Goal: Navigation & Orientation: Find specific page/section

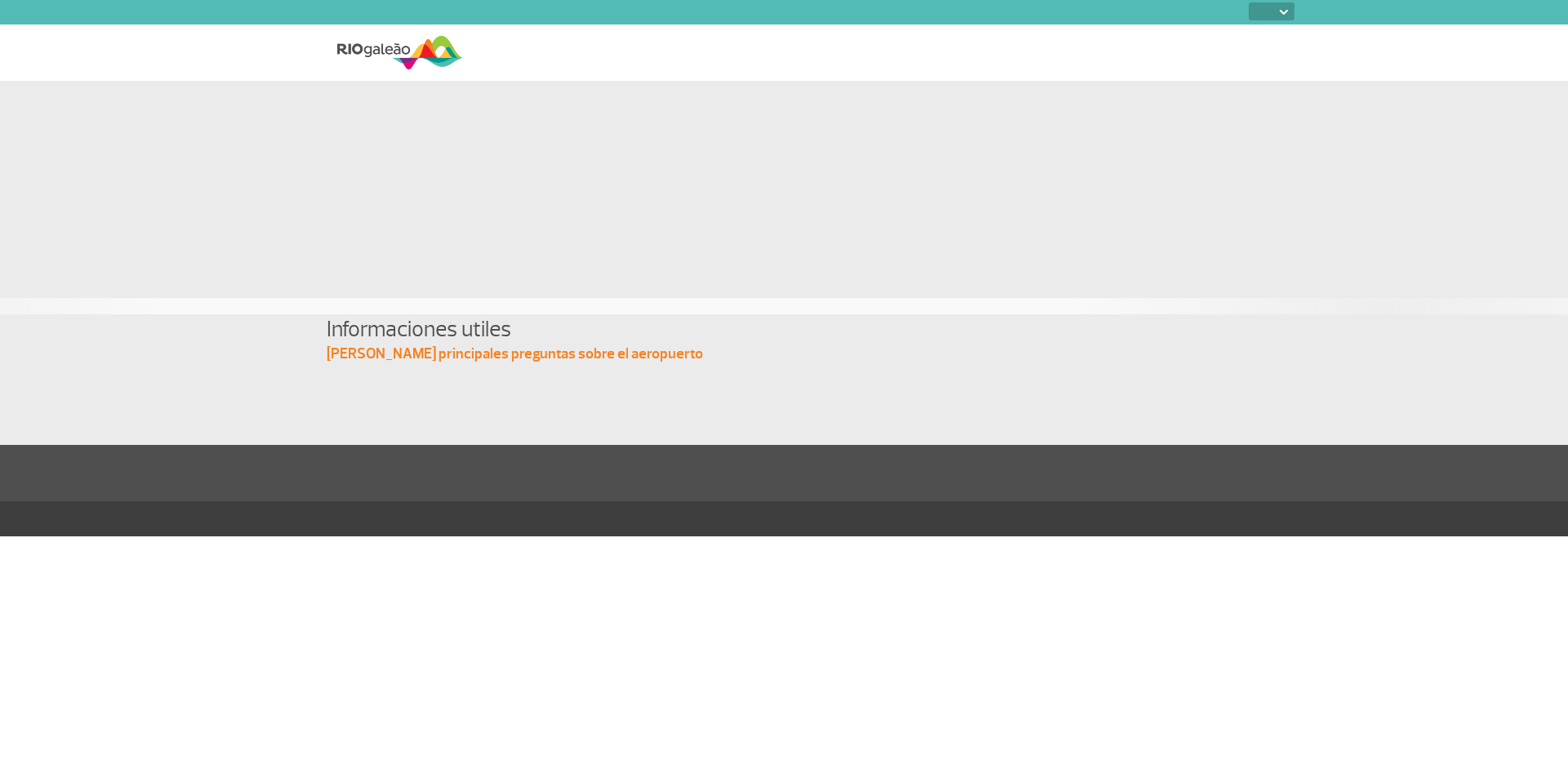
select select
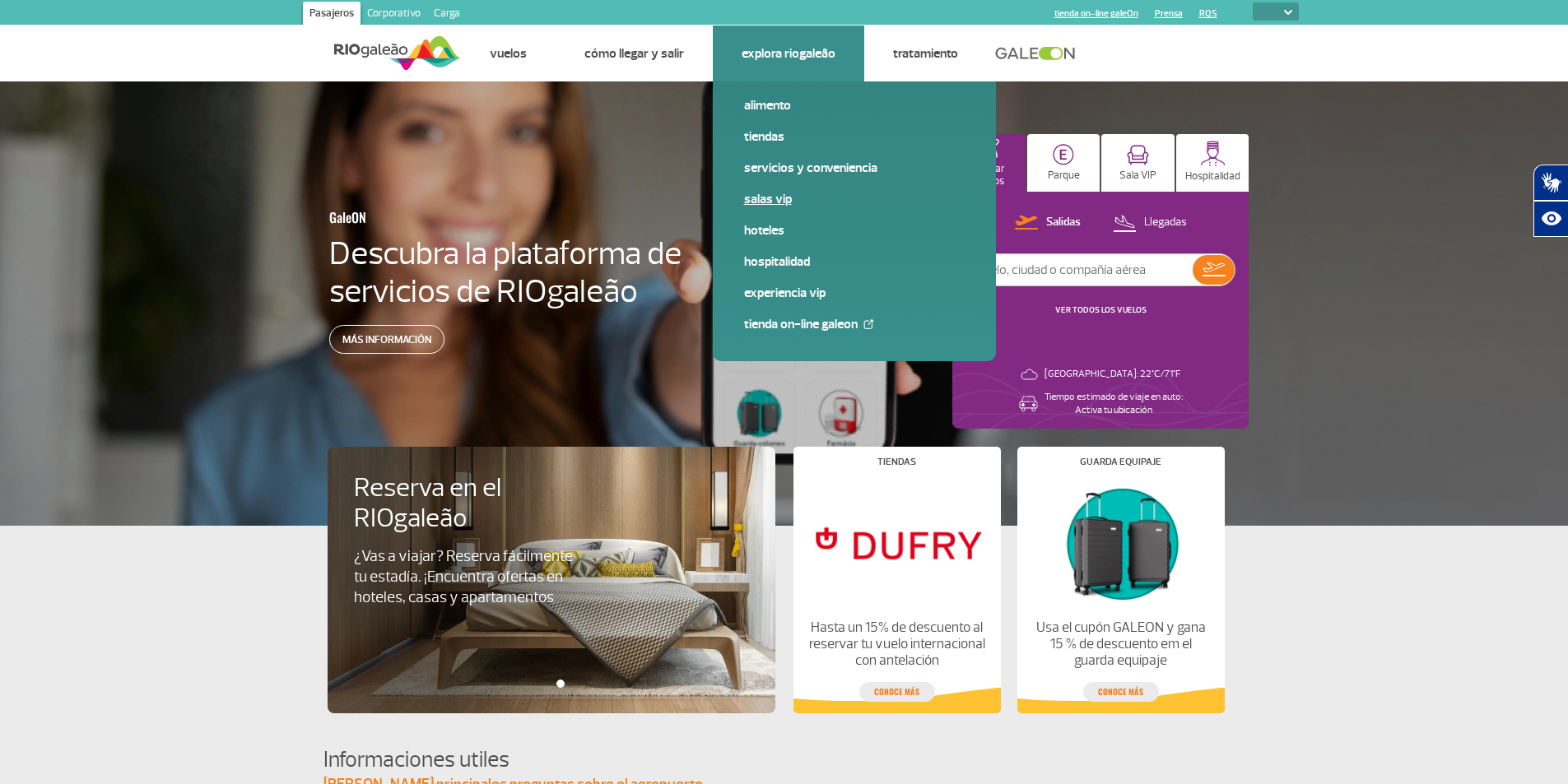
click at [780, 194] on font "Salas VIP" at bounding box center [768, 199] width 48 height 16
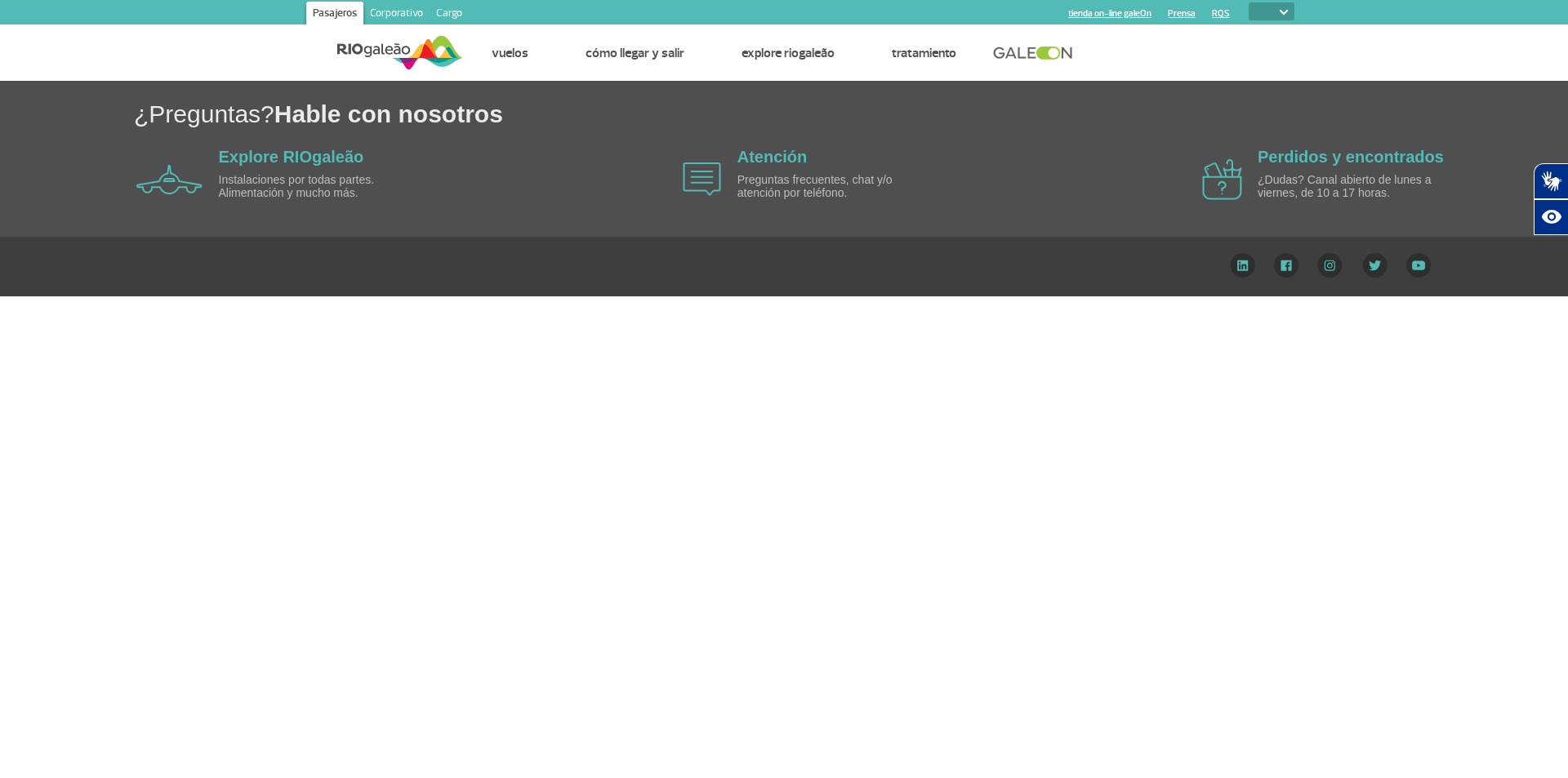
select select
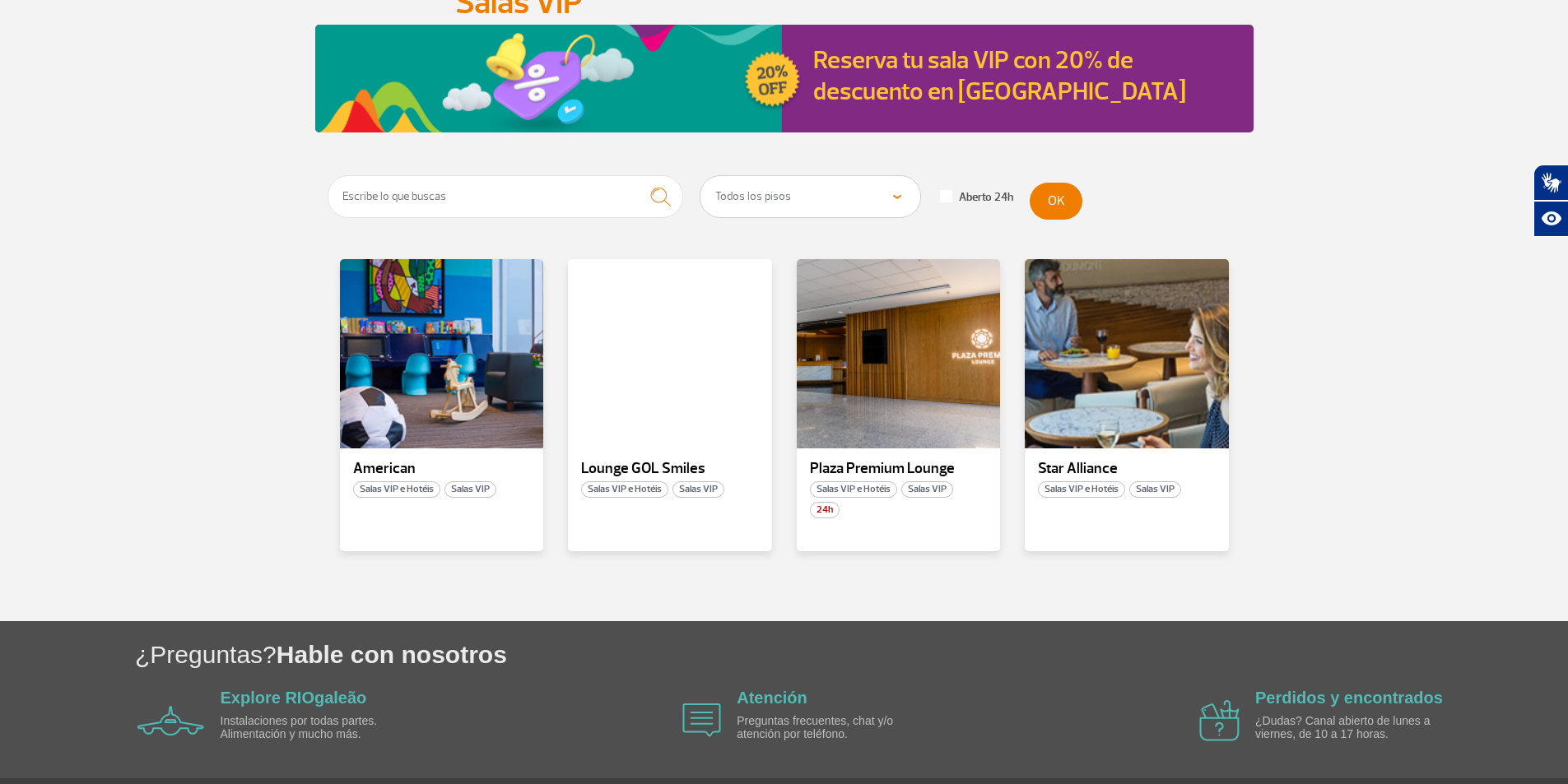
scroll to position [165, 0]
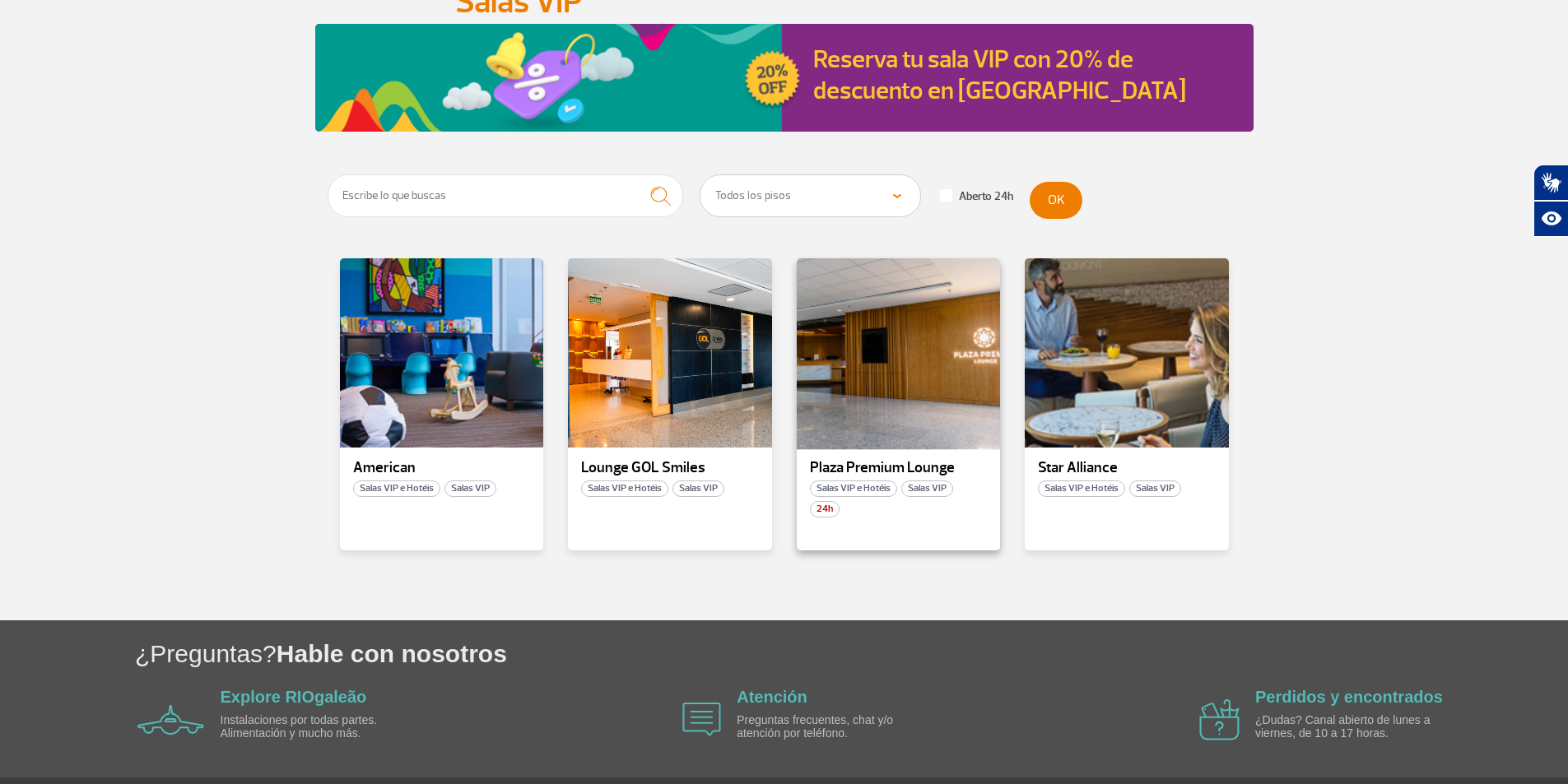
click at [862, 423] on div at bounding box center [898, 353] width 207 height 193
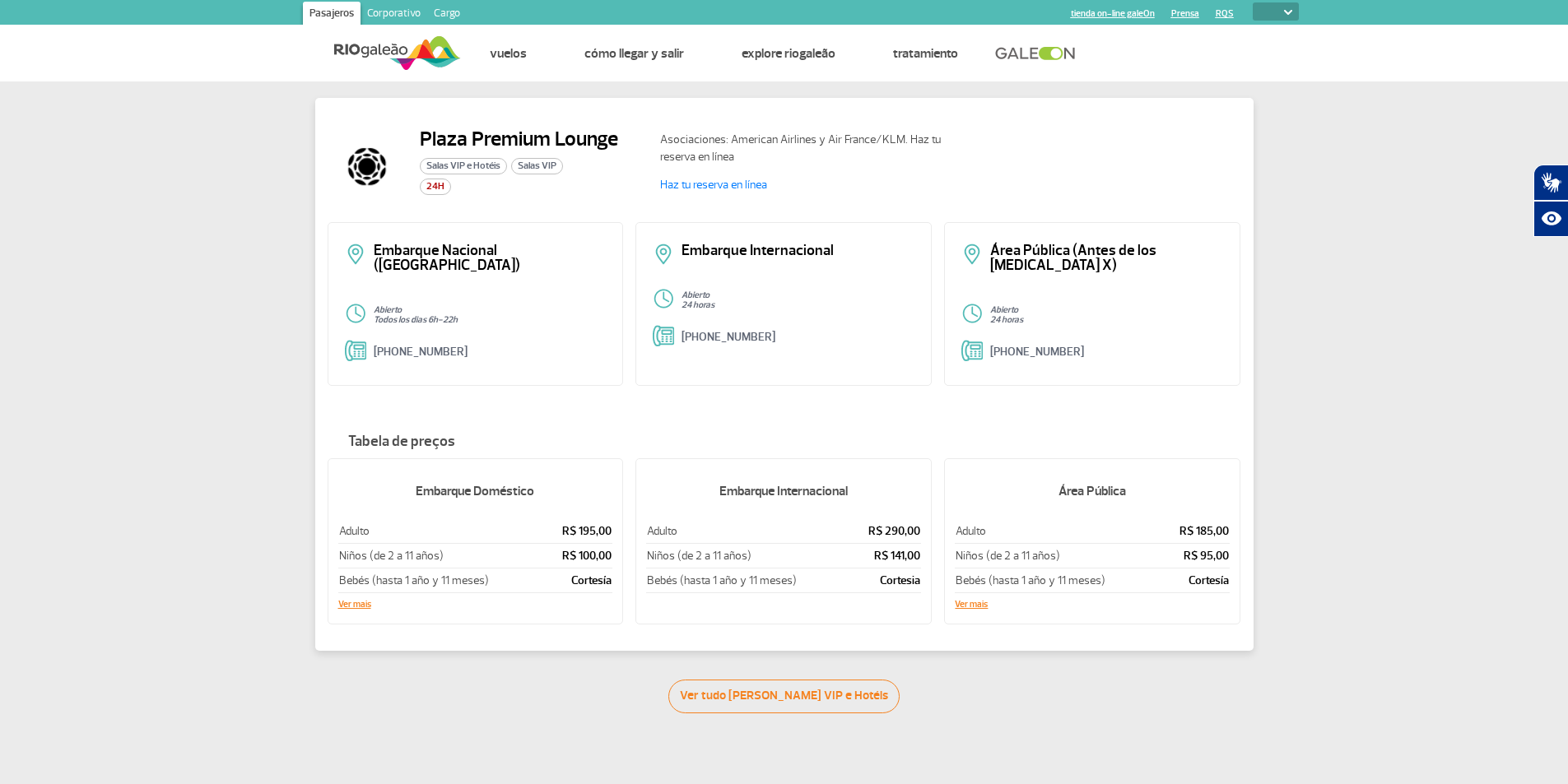
click at [690, 252] on p "Embarque Internacional" at bounding box center [797, 251] width 233 height 15
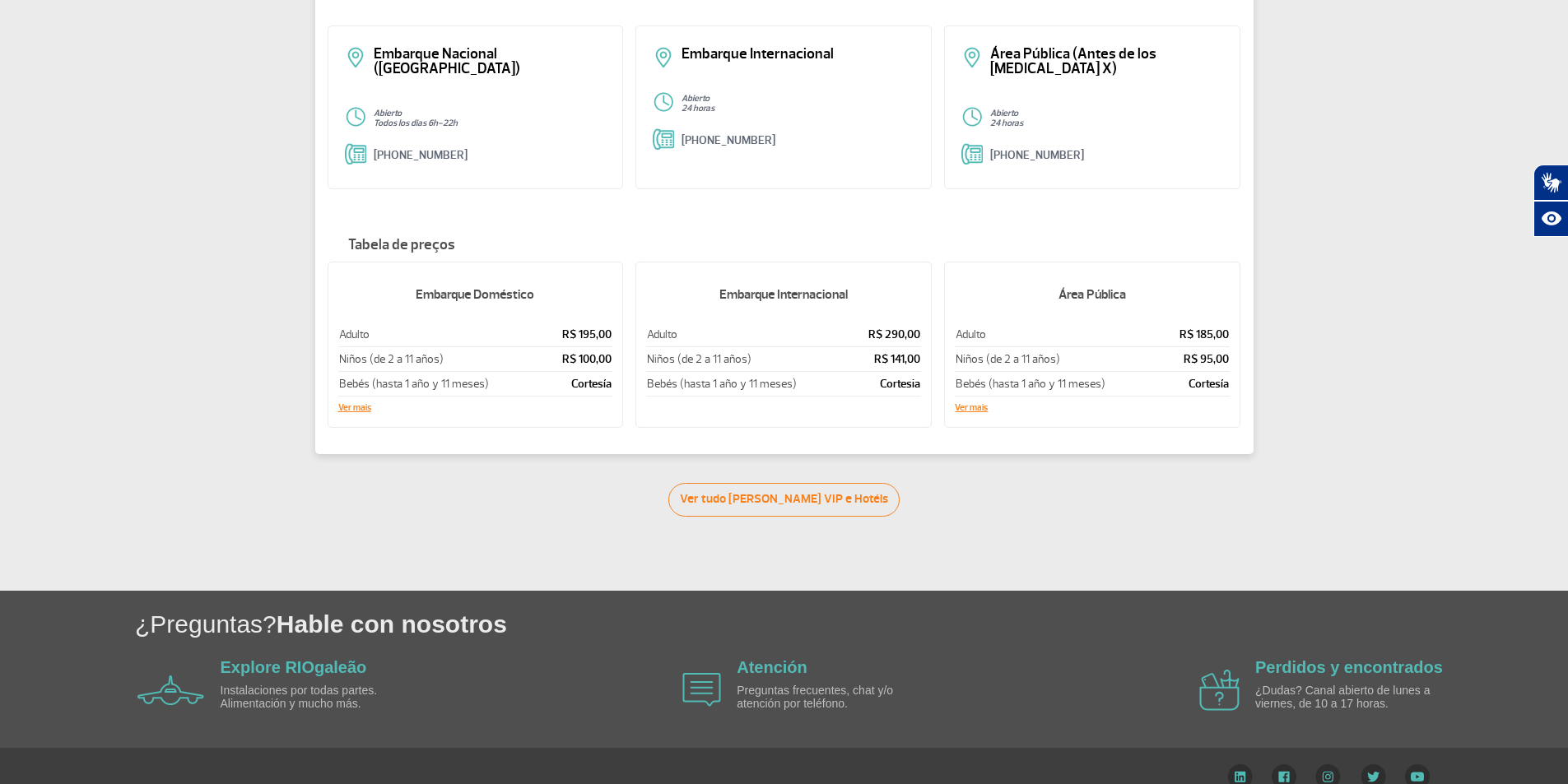
scroll to position [206, 0]
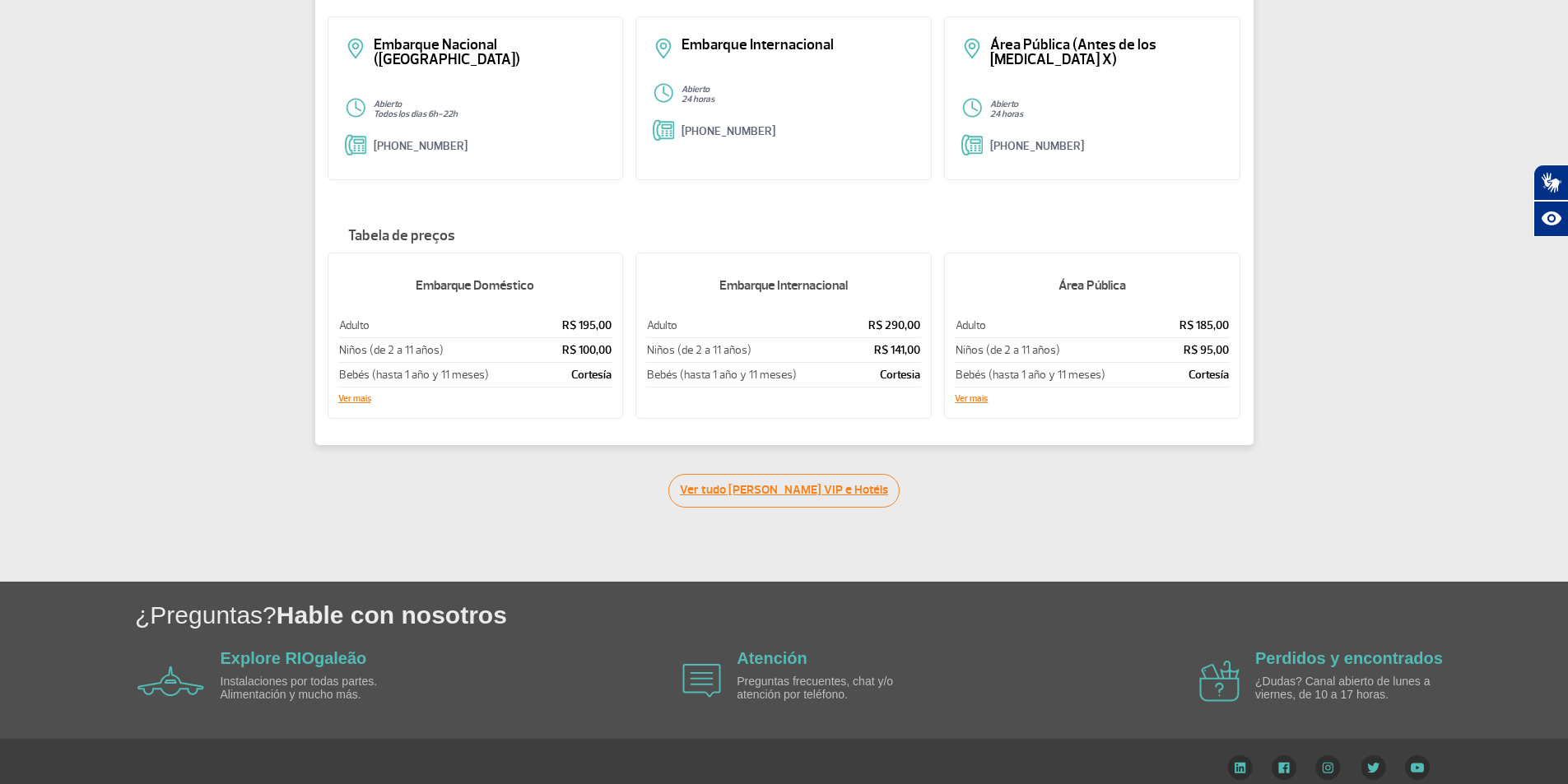
click at [787, 479] on link "Ver tudo [PERSON_NAME] VIP e Hotéis" at bounding box center [783, 490] width 231 height 33
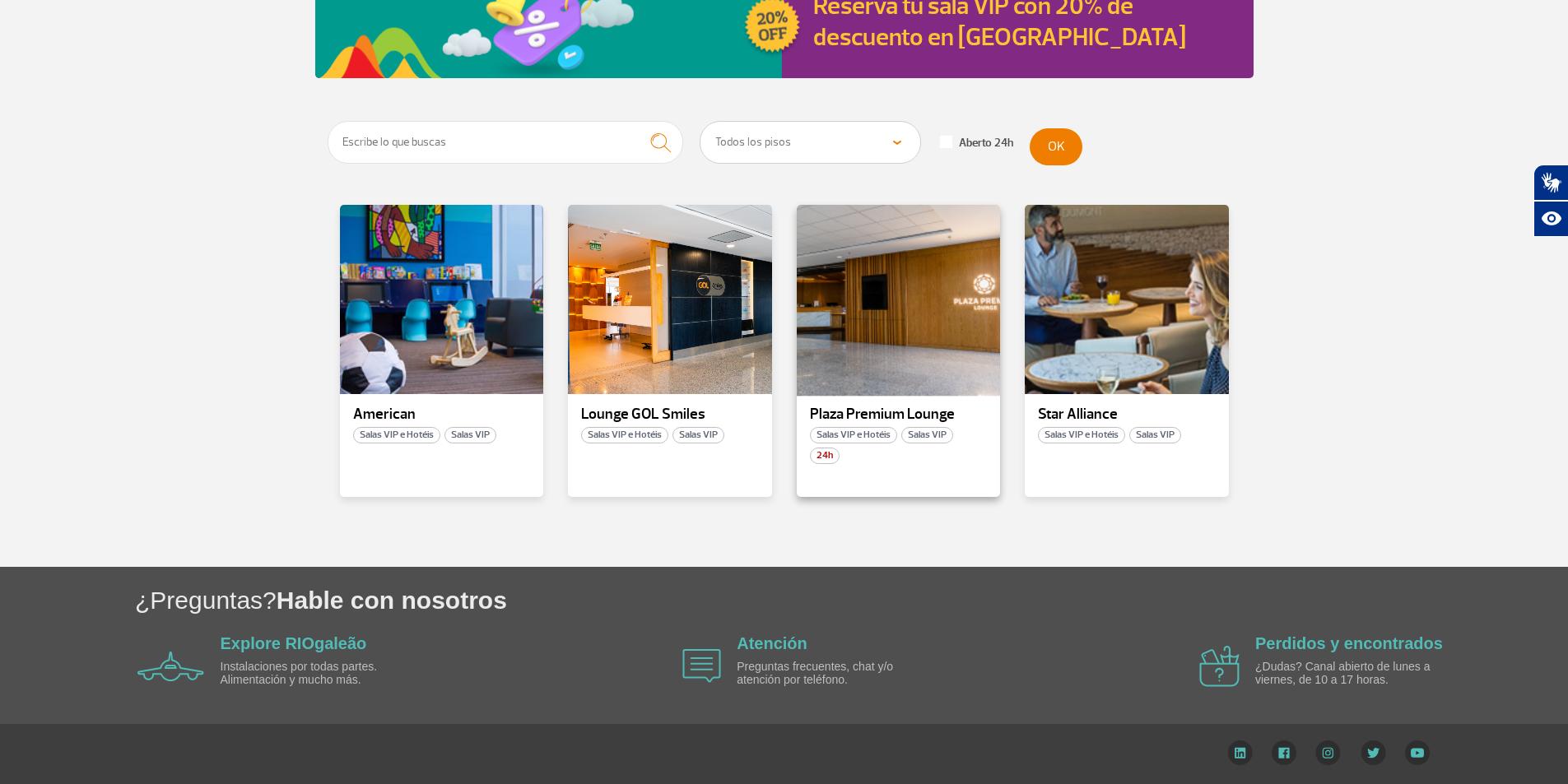
click at [909, 347] on div at bounding box center [898, 300] width 207 height 193
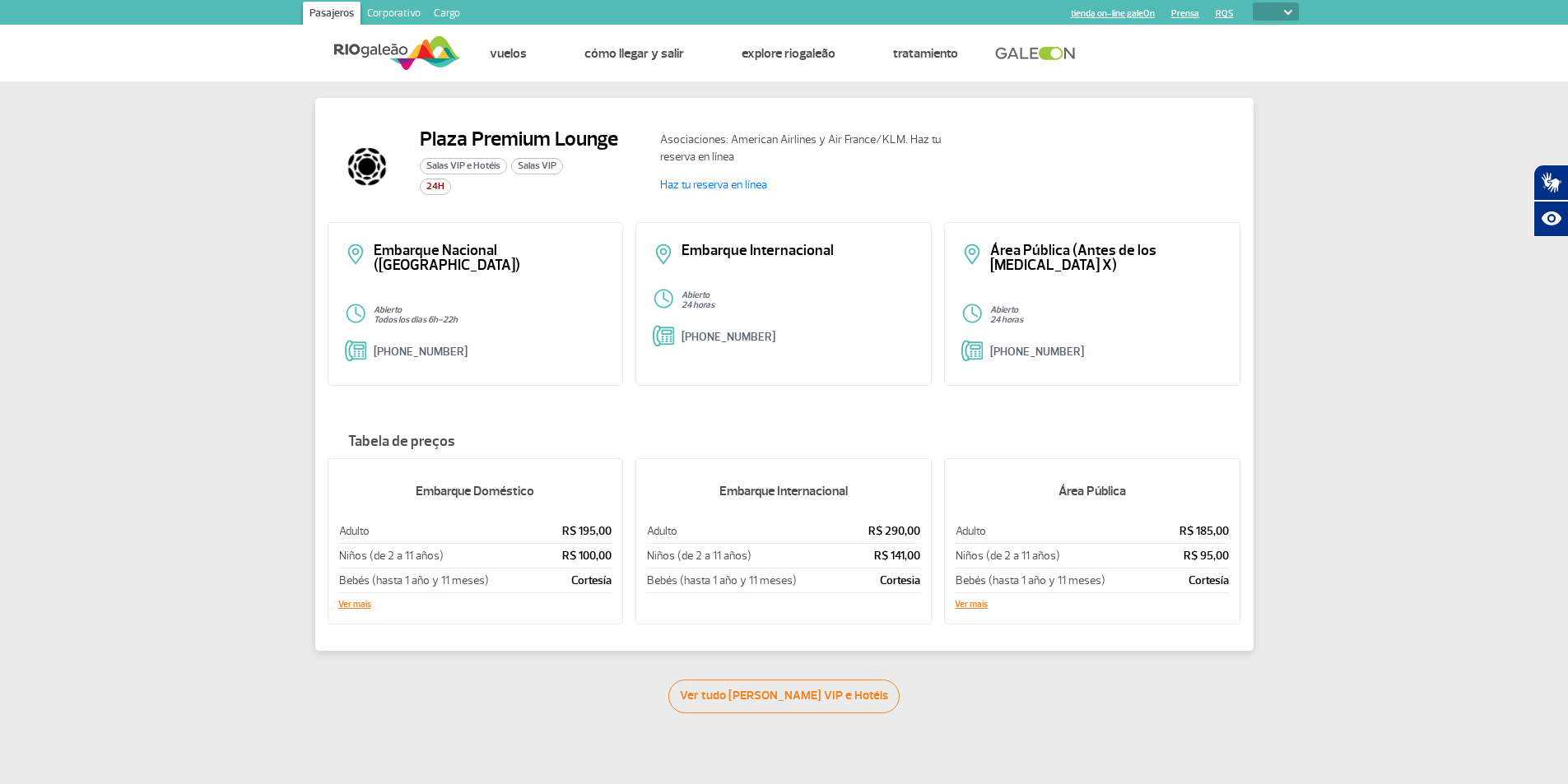
click at [713, 261] on div "Embarque Internacional" at bounding box center [783, 260] width 262 height 32
click at [703, 316] on div "Embarque Internacional Abierto 24 horas [PHONE_NUMBER]" at bounding box center [783, 304] width 296 height 164
click at [422, 138] on h2 "Plaza Premium Lounge" at bounding box center [519, 139] width 198 height 25
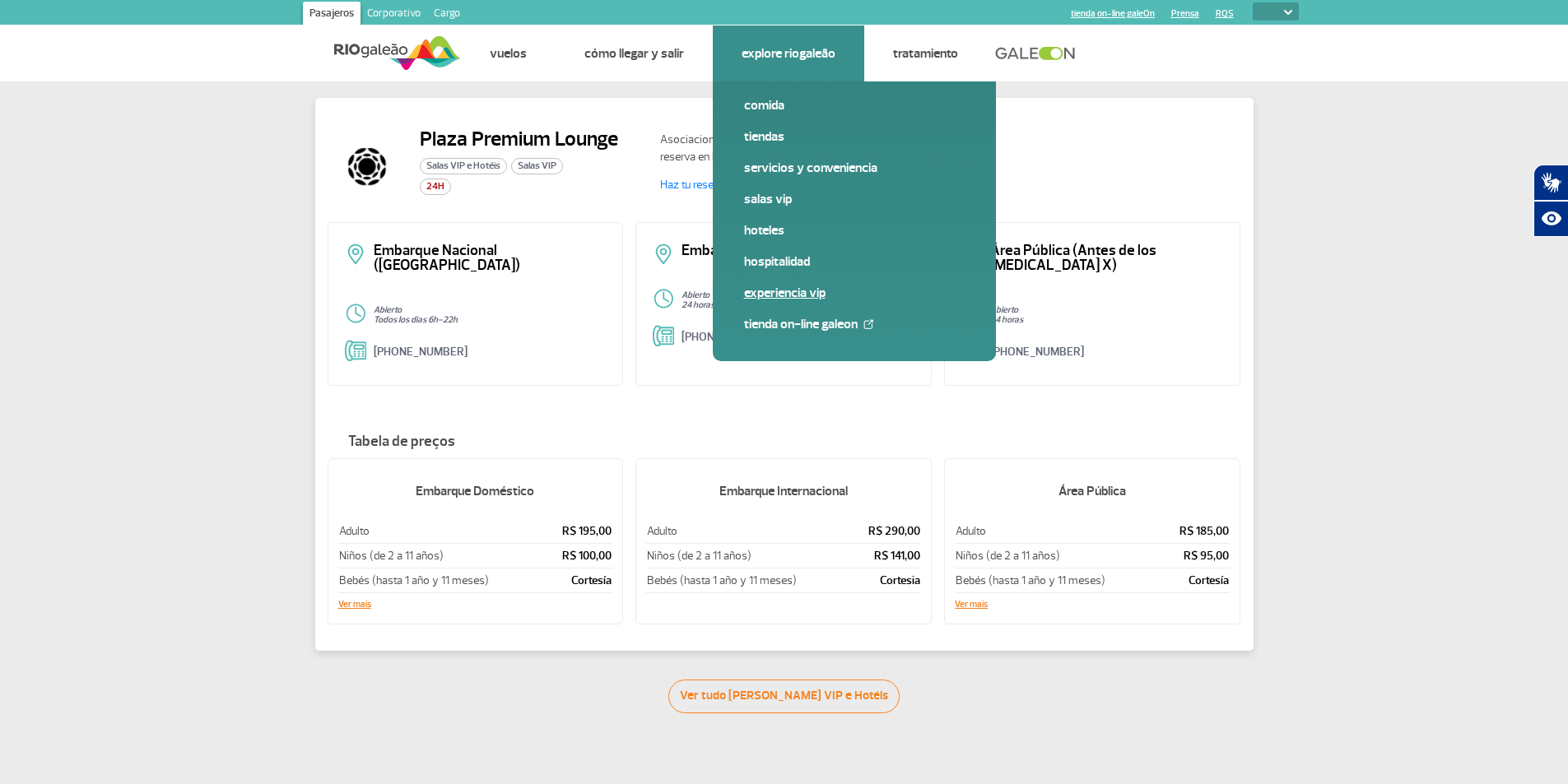
click at [801, 299] on link "Experiencia VIP" at bounding box center [854, 292] width 221 height 18
